Goal: Task Accomplishment & Management: Manage account settings

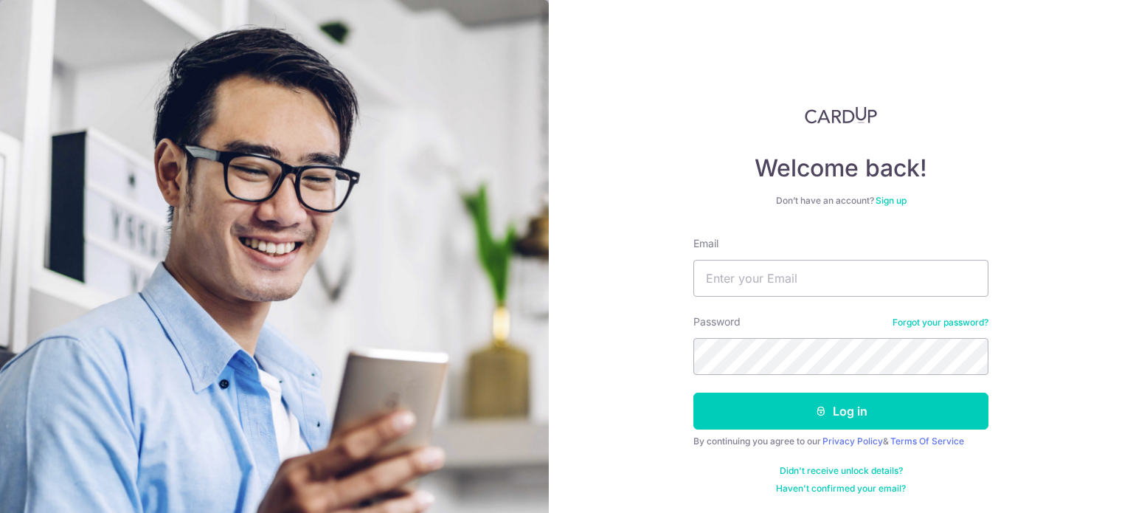
type input "[EMAIL_ADDRESS][DOMAIN_NAME]"
click at [693, 392] on button "Log in" at bounding box center [840, 410] width 295 height 37
